Goal: Task Accomplishment & Management: Manage account settings

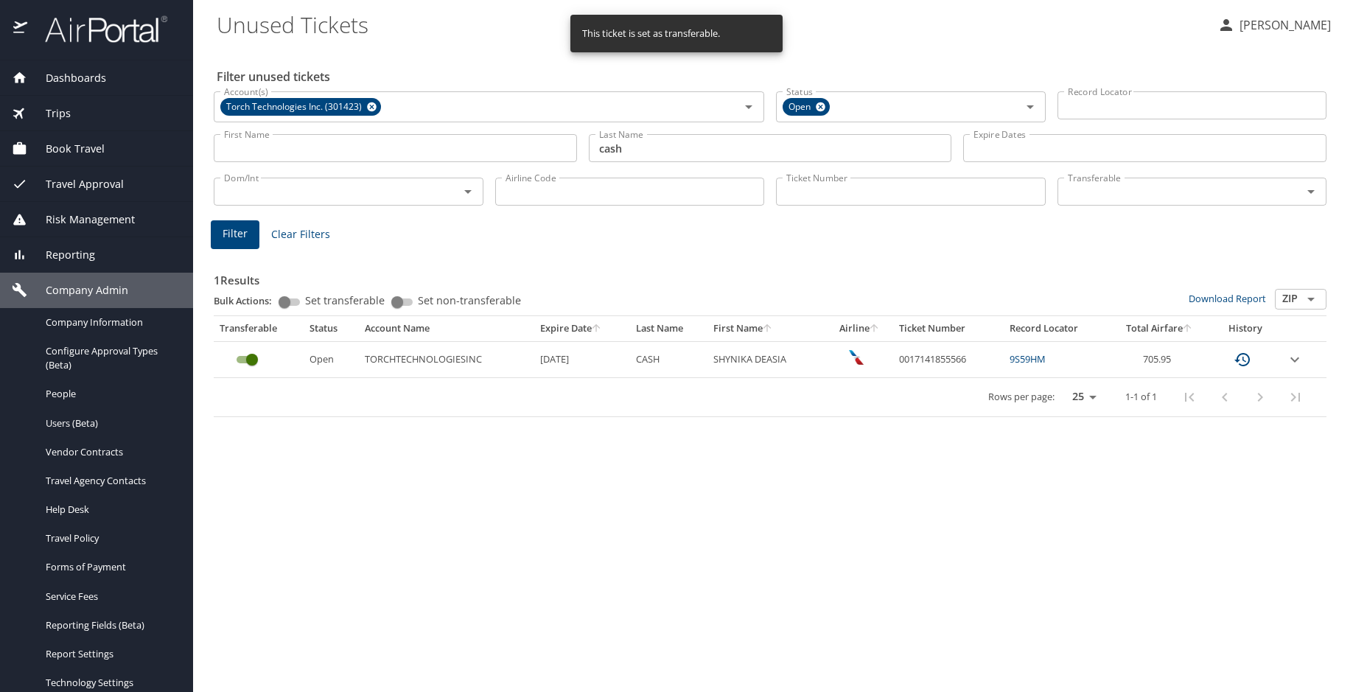
click at [94, 21] on img at bounding box center [98, 29] width 139 height 29
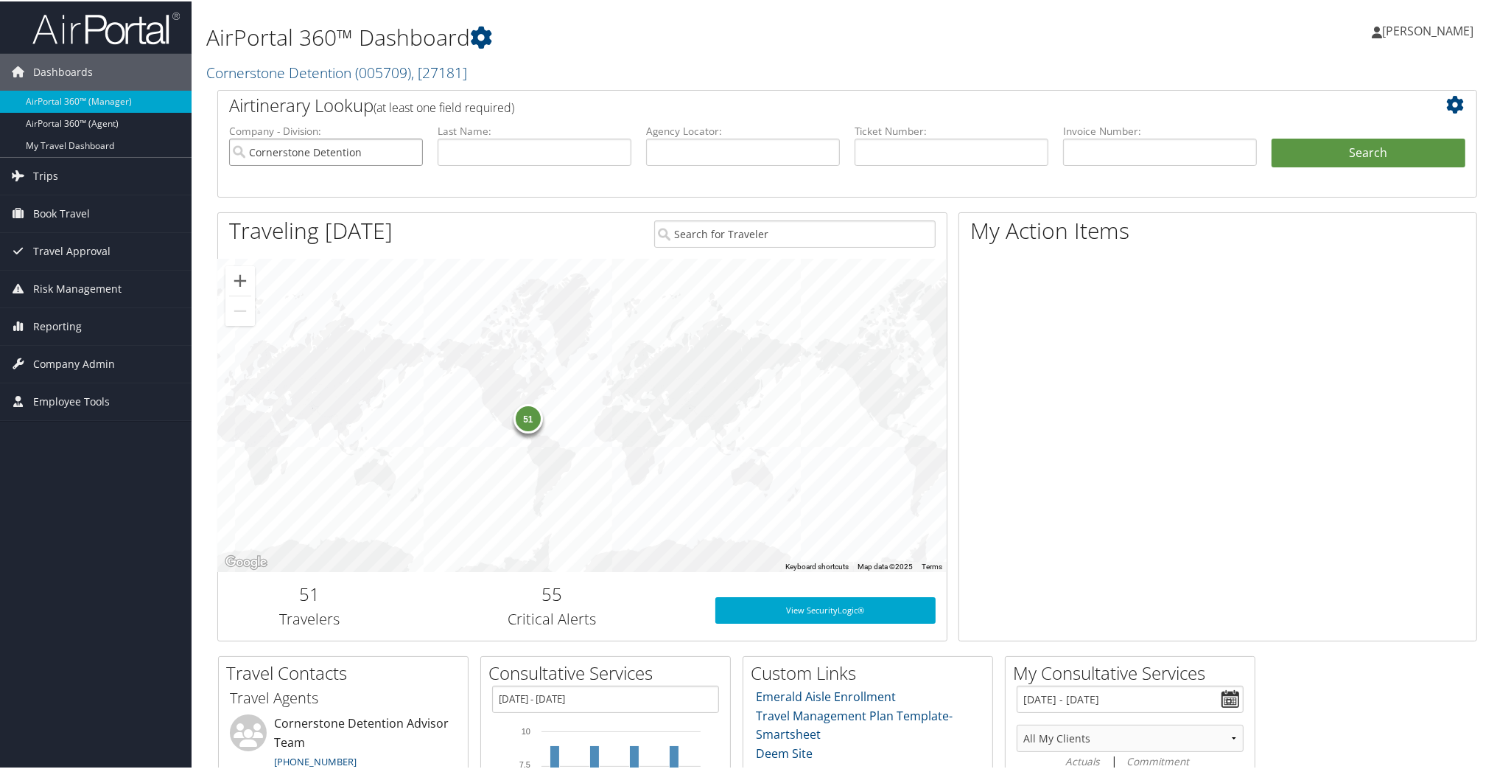
click at [413, 150] on input "Cornerstone Detention" at bounding box center [326, 150] width 194 height 27
click at [909, 150] on input "text" at bounding box center [952, 150] width 194 height 27
paste input "0067308302236"
type input "0067308302236"
click at [1289, 152] on button "Search" at bounding box center [1369, 151] width 194 height 29
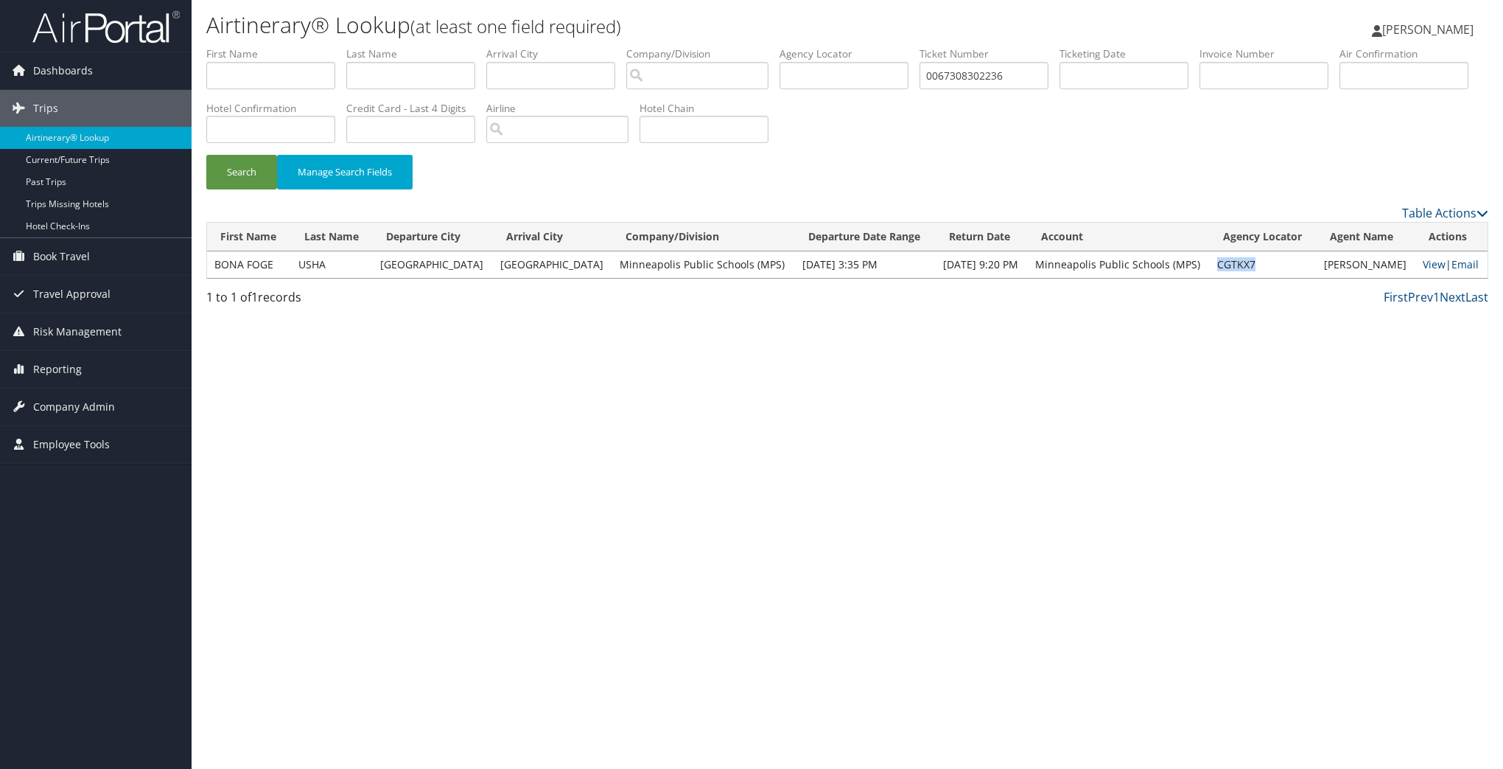
drag, startPoint x: 1211, startPoint y: 267, endPoint x: 1258, endPoint y: 264, distance: 46.5
click at [1258, 264] on td "CGTKX7" at bounding box center [1263, 264] width 107 height 27
copy td "CGTKX7"
click at [1426, 267] on link "View" at bounding box center [1434, 264] width 23 height 14
click at [98, 402] on span "Company Admin" at bounding box center [74, 406] width 82 height 37
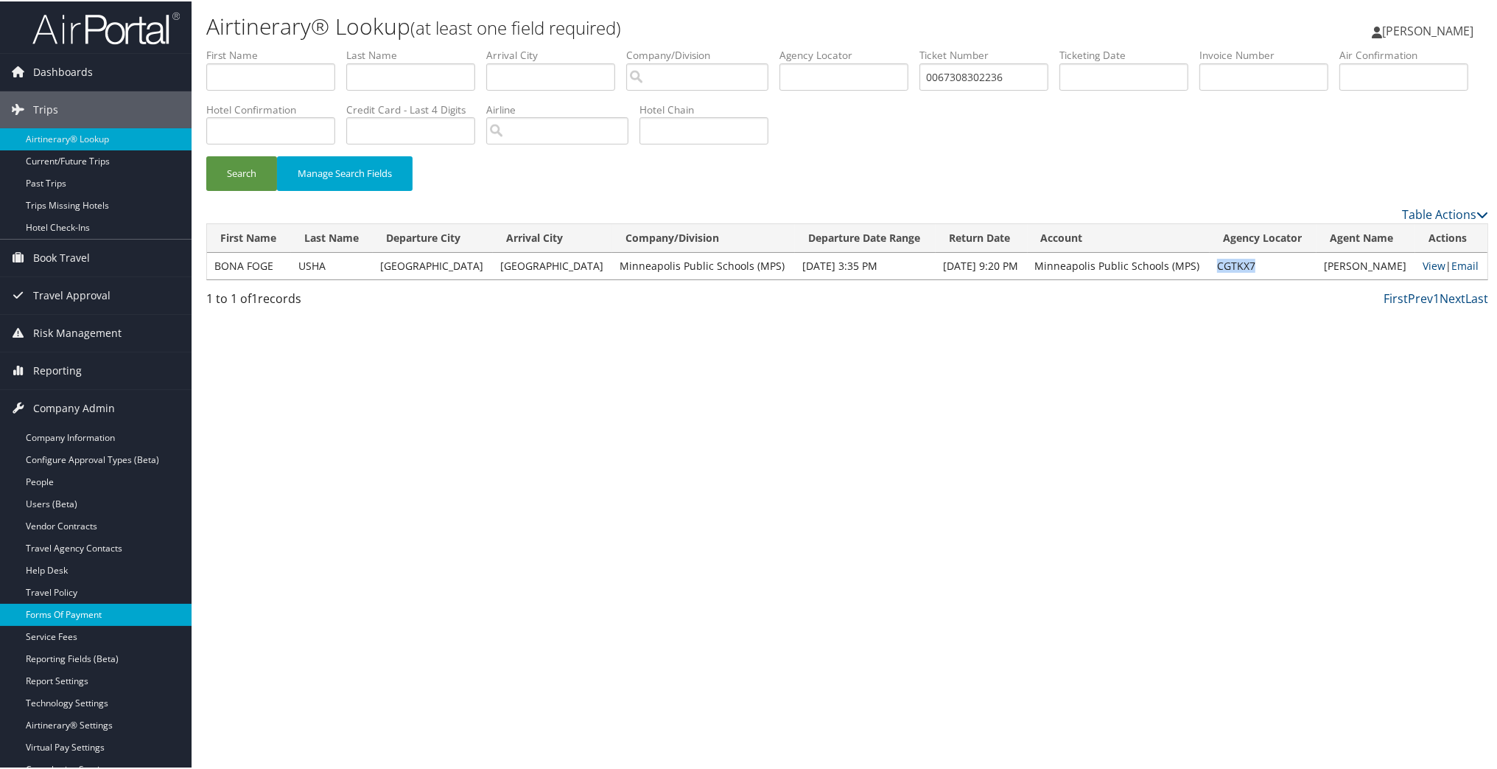
click at [90, 612] on link "Forms Of Payment" at bounding box center [96, 613] width 192 height 22
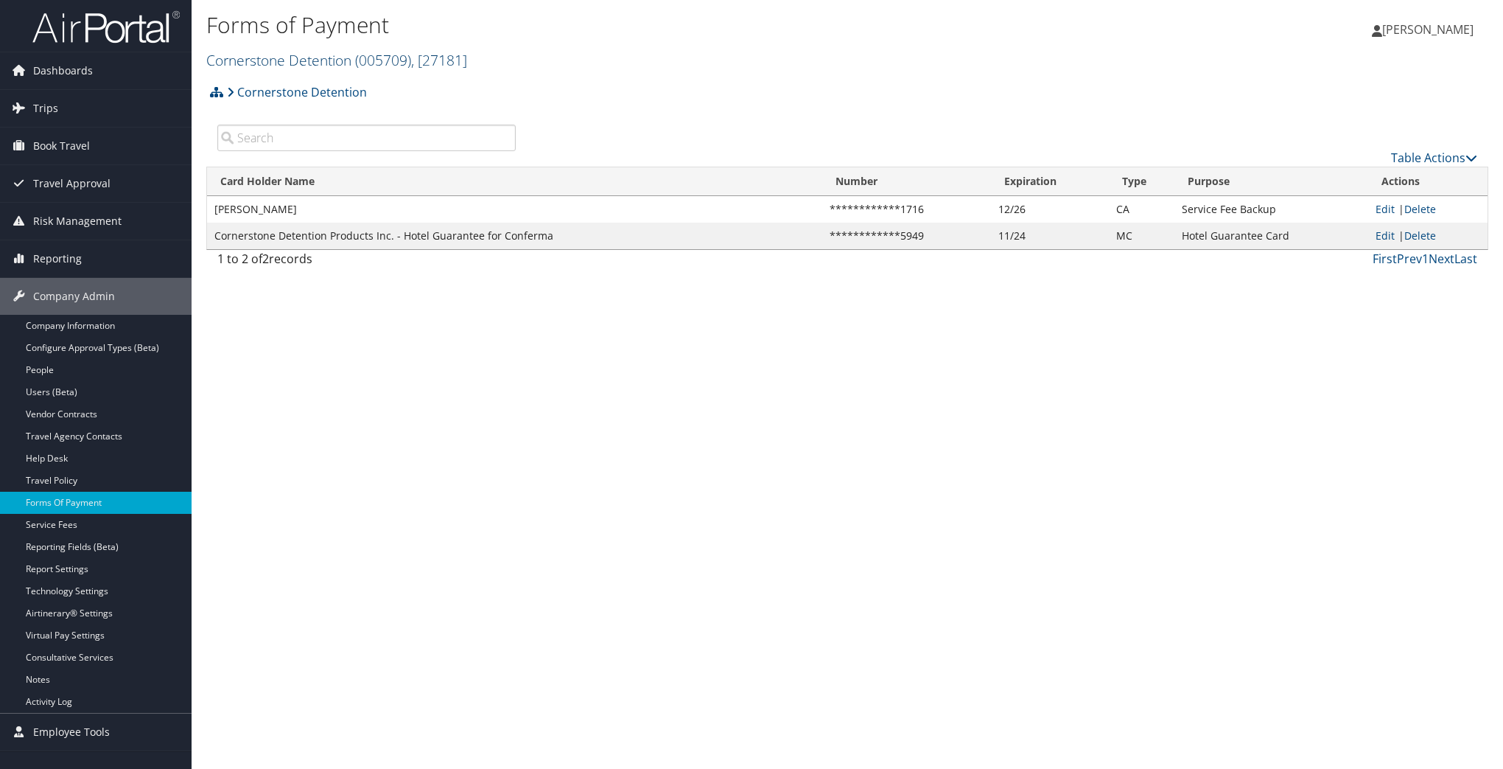
click at [301, 60] on link "Cornerstone Detention ( 005709 ) , [ 27181 ]" at bounding box center [336, 60] width 261 height 20
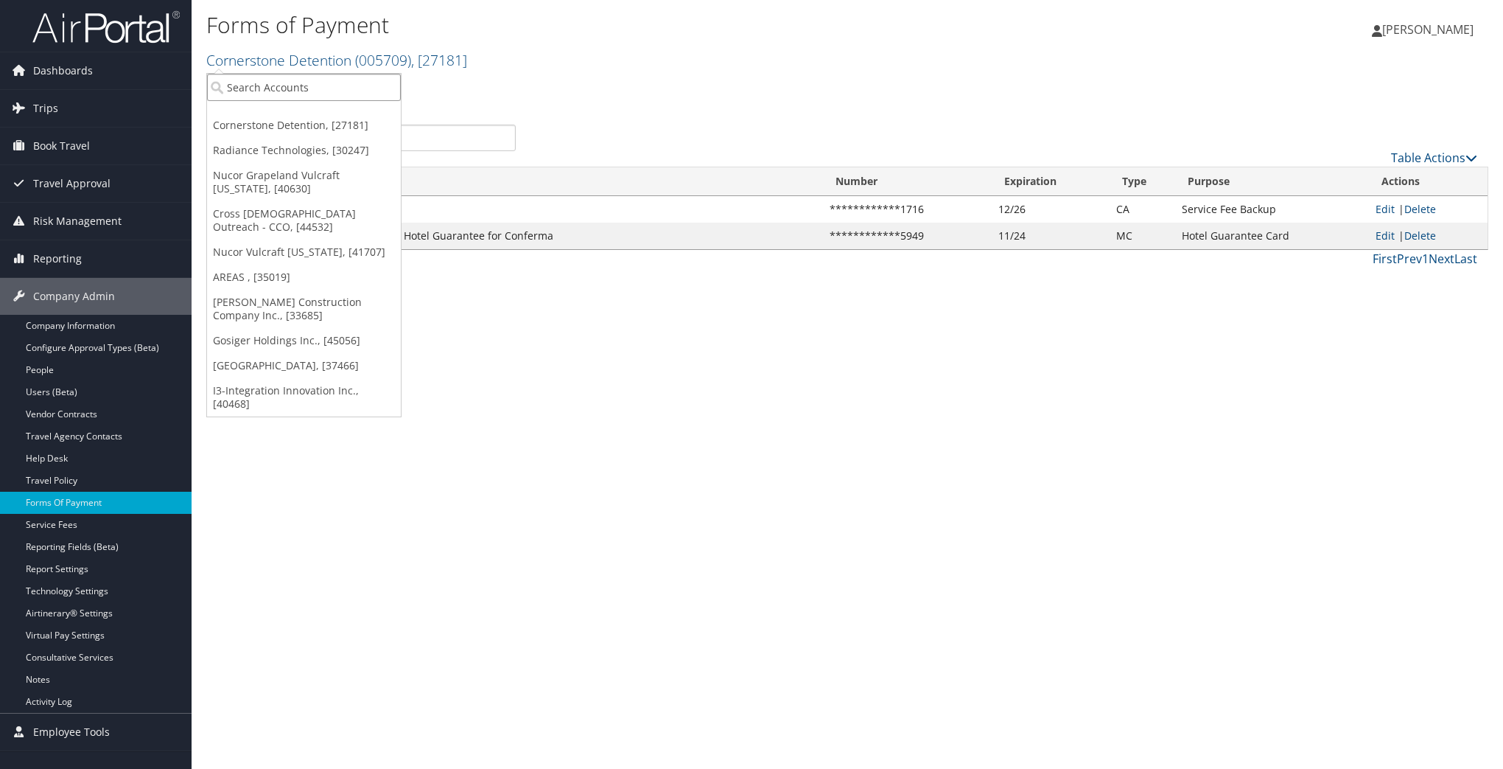
drag, startPoint x: 314, startPoint y: 92, endPoint x: 315, endPoint y: 85, distance: 7.5
click at [318, 93] on input "search" at bounding box center [304, 87] width 194 height 27
type input "torch"
click at [295, 116] on div "Torch Technologies Inc. (301423), [38381]" at bounding box center [338, 114] width 279 height 13
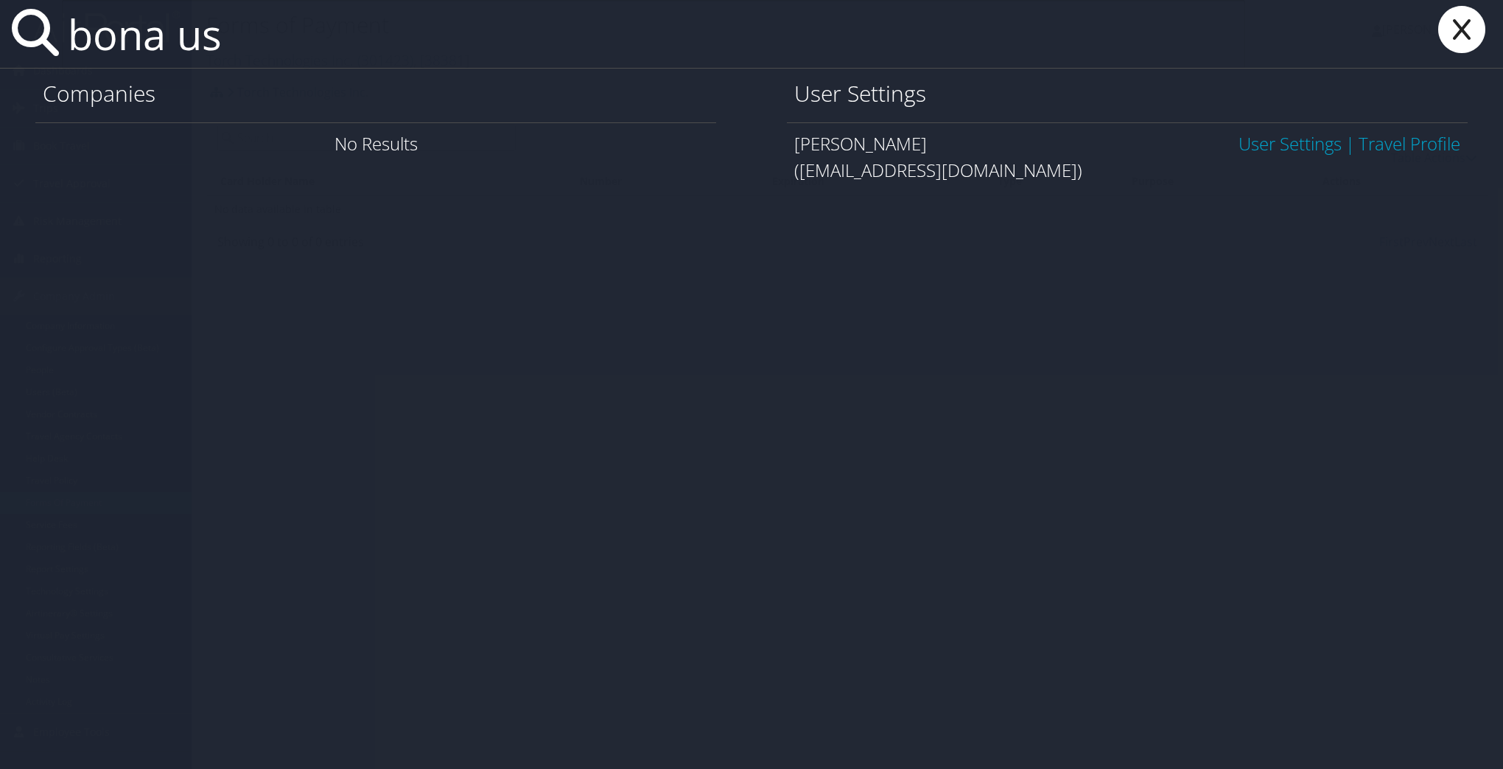
type input "bona us"
click at [1387, 139] on link "Travel Profile" at bounding box center [1410, 143] width 102 height 24
click at [1266, 145] on link "User Settings" at bounding box center [1290, 143] width 103 height 24
